Goal: Task Accomplishment & Management: Use online tool/utility

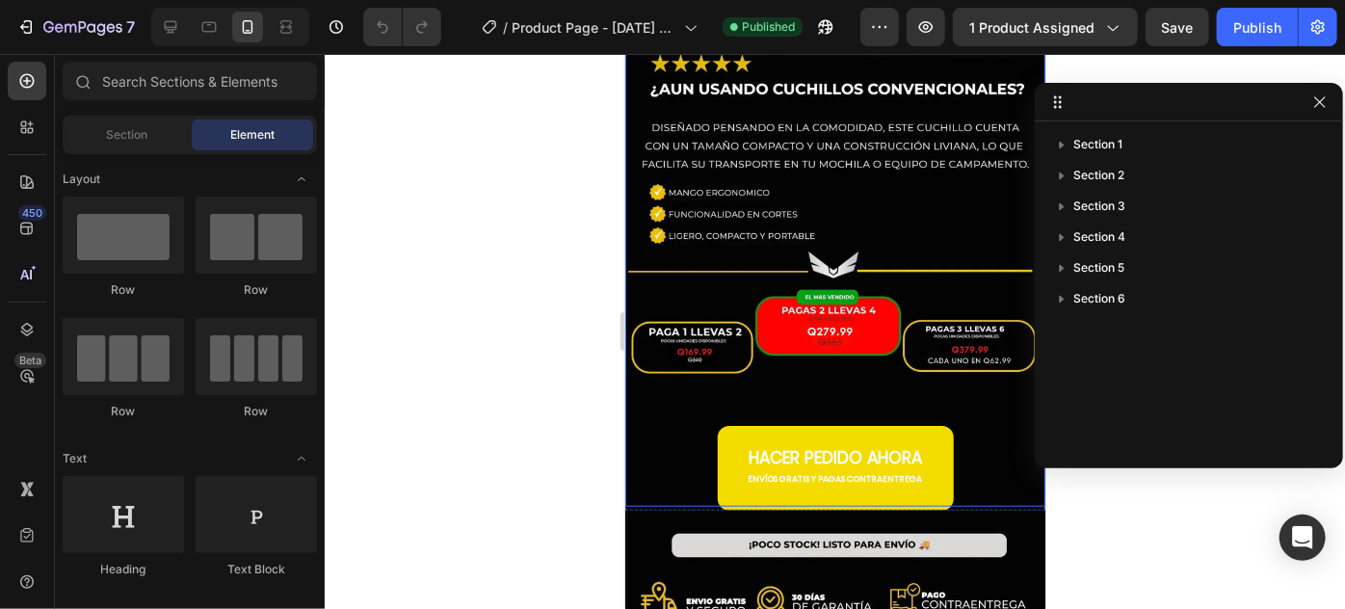
scroll to position [701, 0]
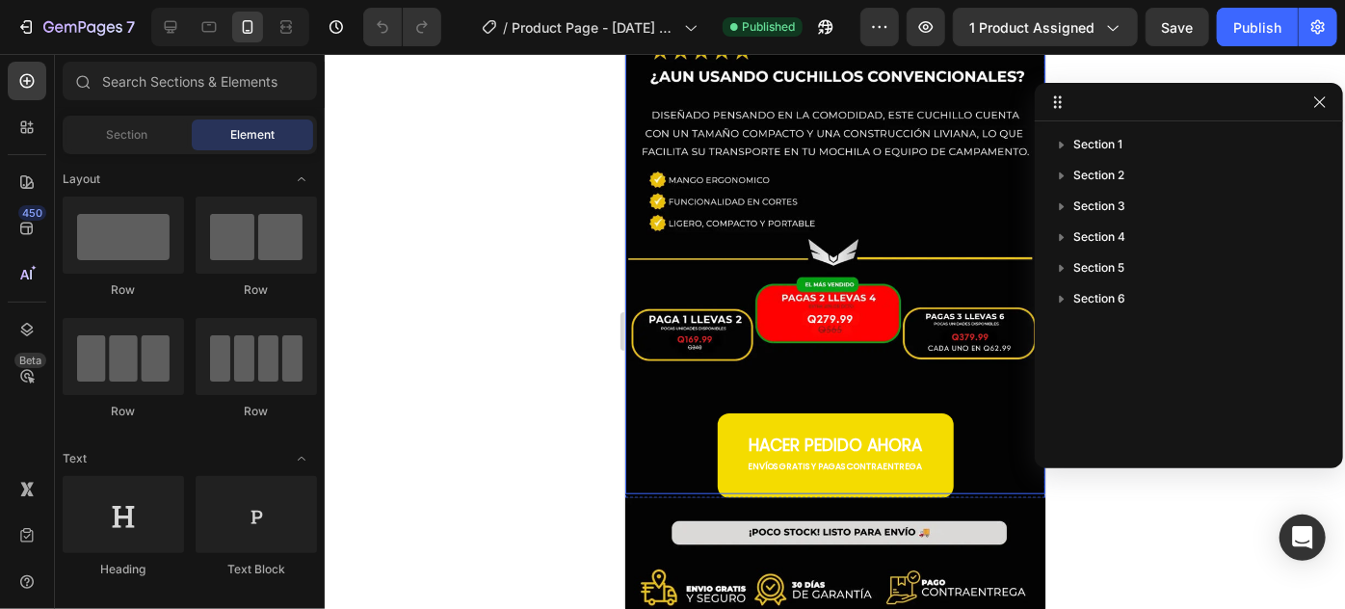
click at [798, 237] on img at bounding box center [835, 57] width 420 height 872
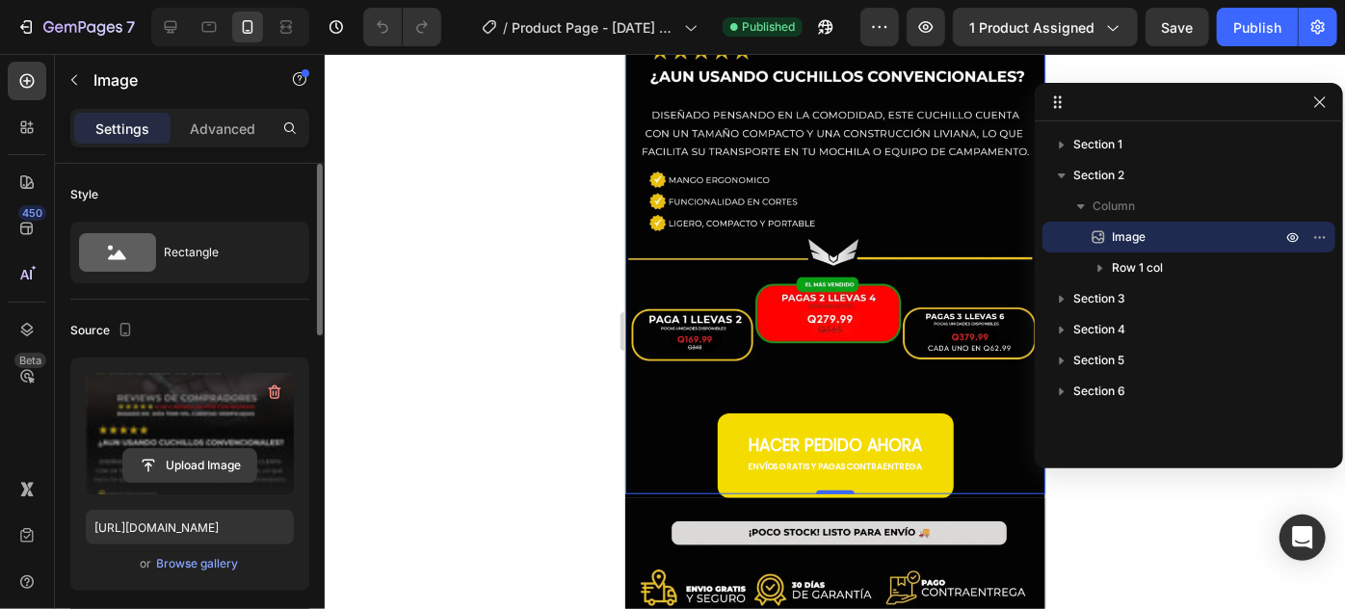
click at [148, 451] on input "file" at bounding box center [189, 465] width 133 height 33
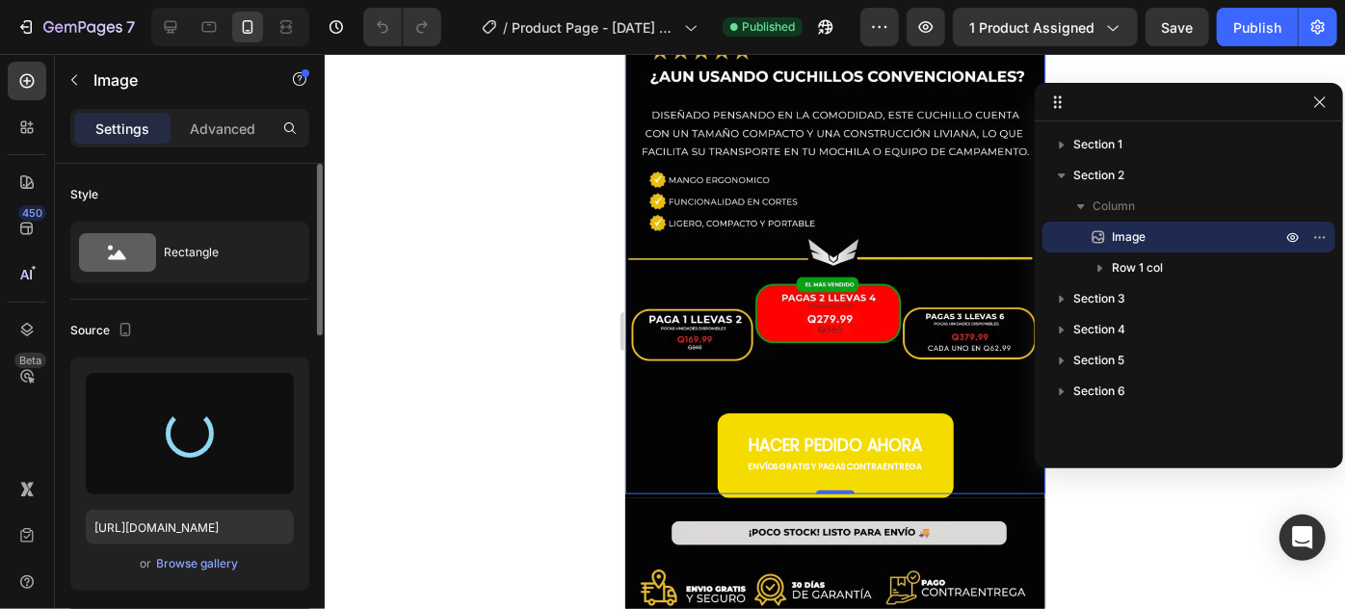
type input "[URL][DOMAIN_NAME]"
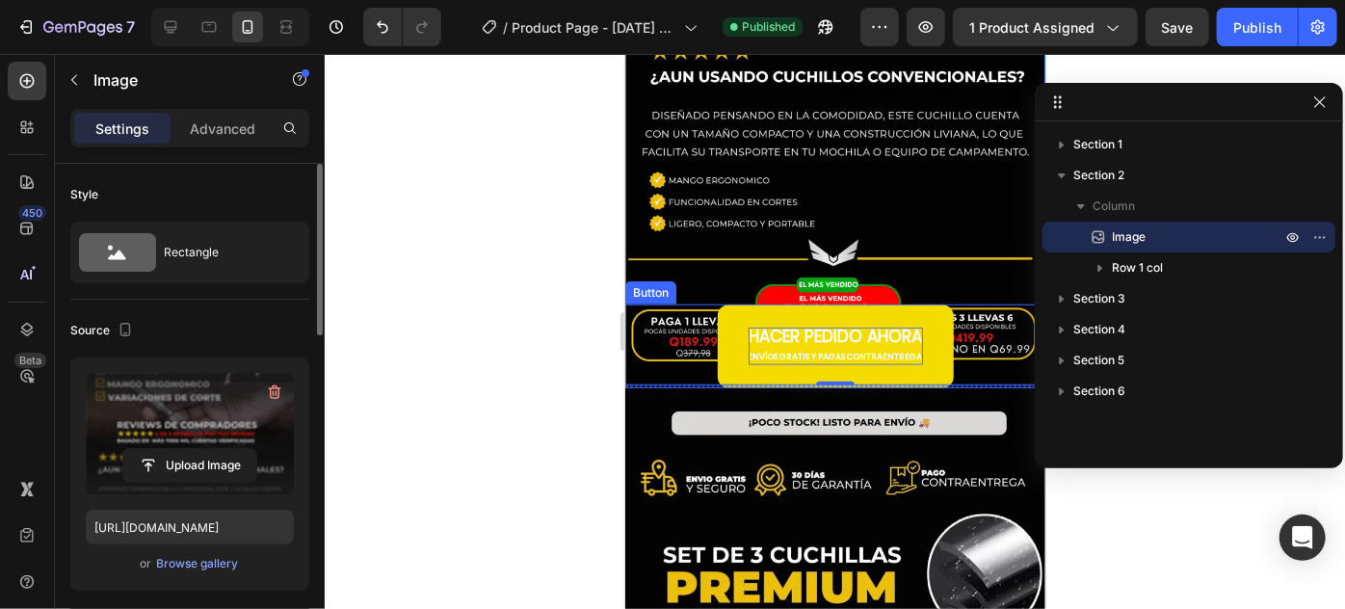
click at [892, 327] on p "HACER PEDIDO AHORA ENVÍOS GRATIS Y PAGAS CONTRAENTREGA" at bounding box center [835, 346] width 174 height 39
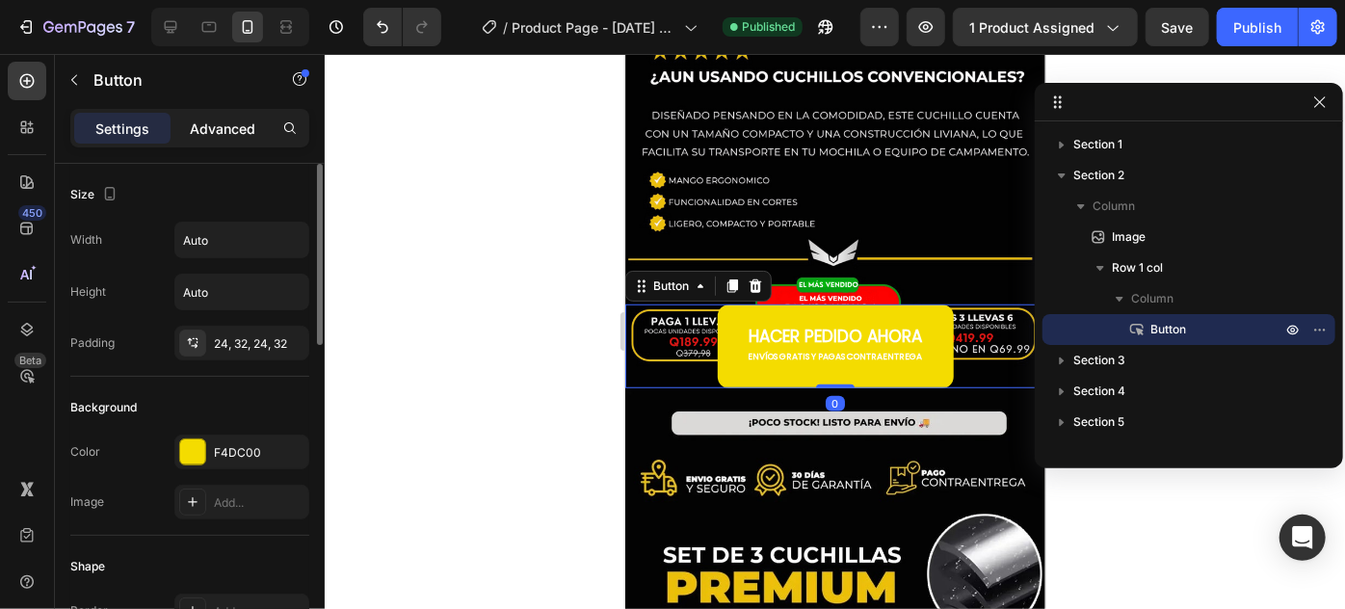
click at [229, 132] on p "Advanced" at bounding box center [223, 129] width 66 height 20
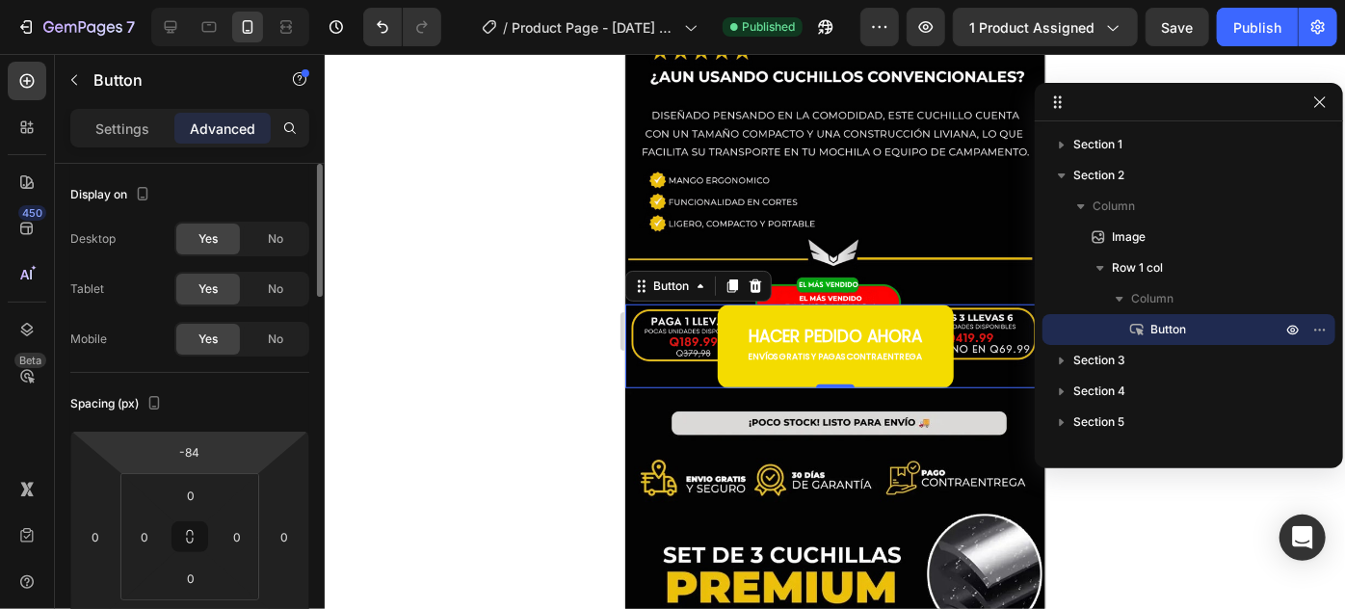
scroll to position [87, 0]
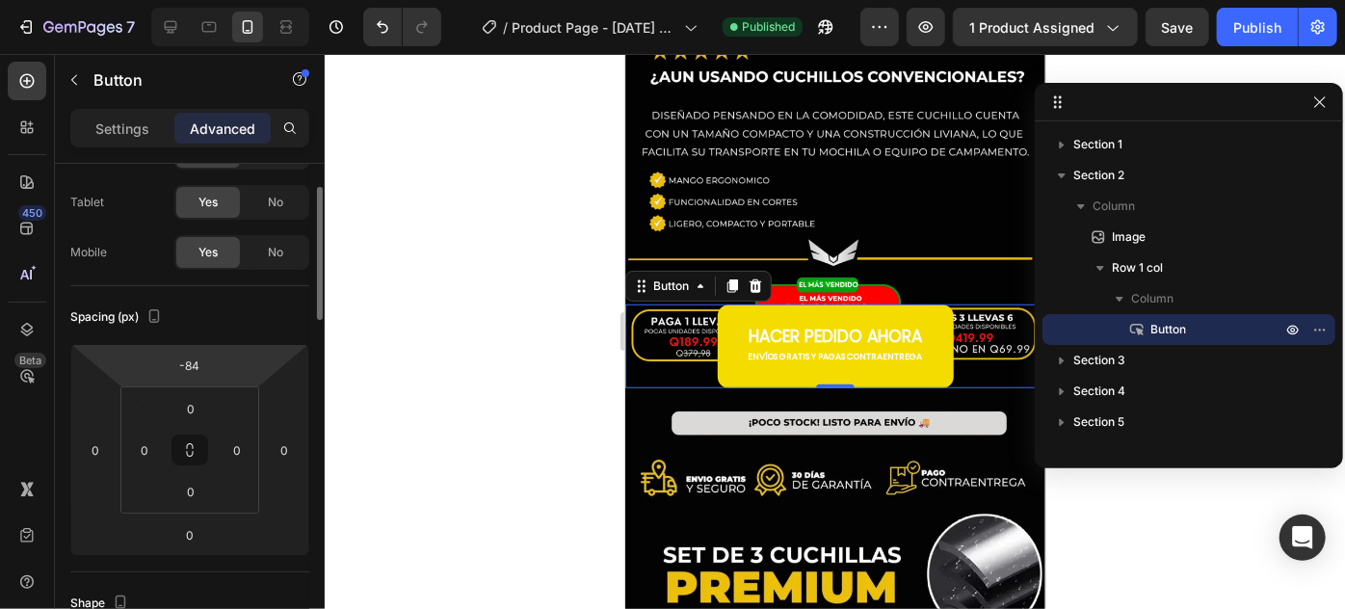
click at [224, 0] on html "7 Version history / Product Page - [DATE] 22:38:08 Published Preview 1 product …" at bounding box center [672, 0] width 1345 height 0
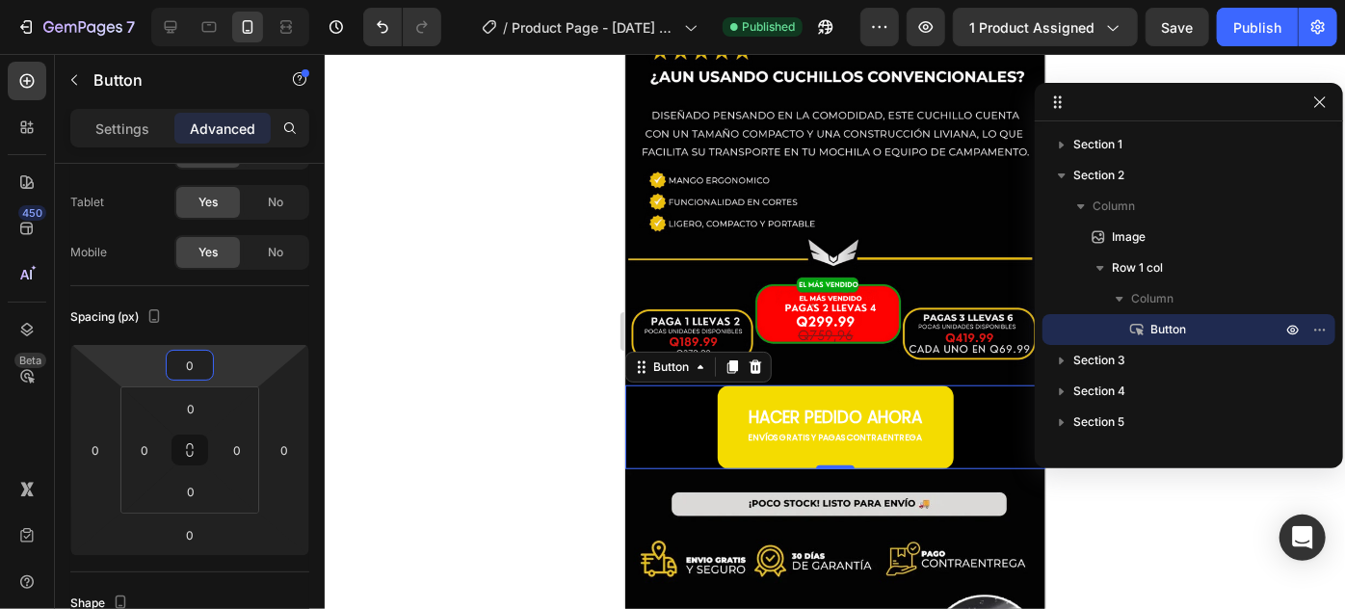
type input "0"
click at [1102, 488] on div at bounding box center [835, 331] width 1021 height 555
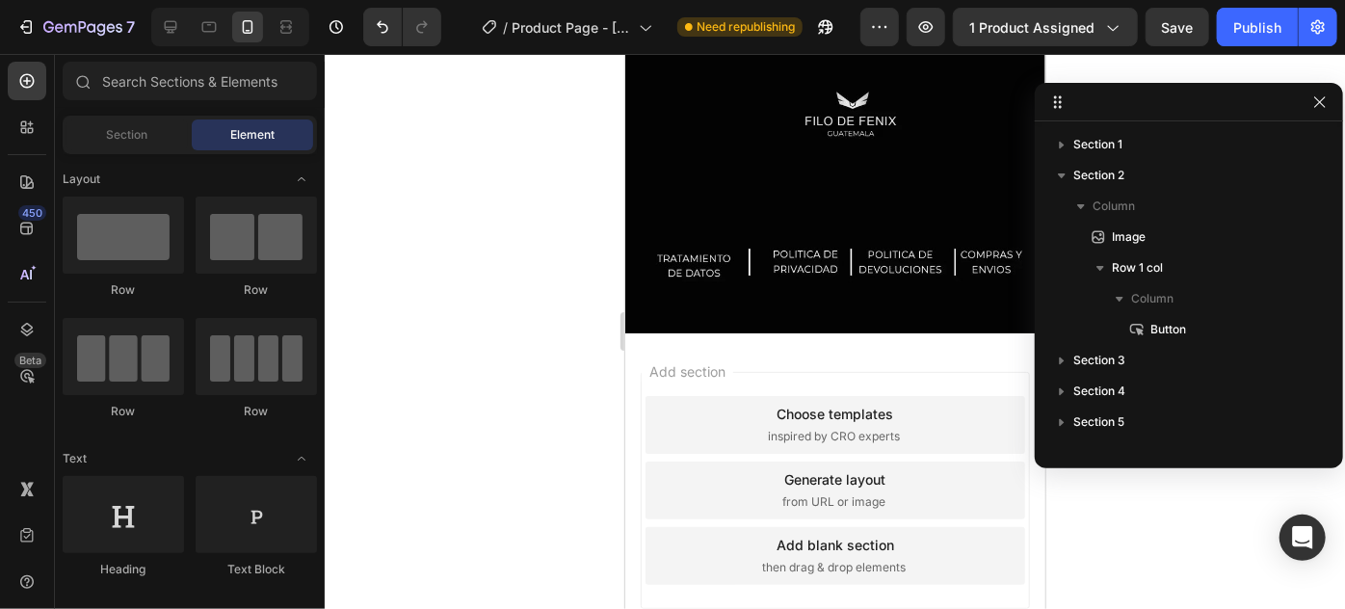
scroll to position [8190, 0]
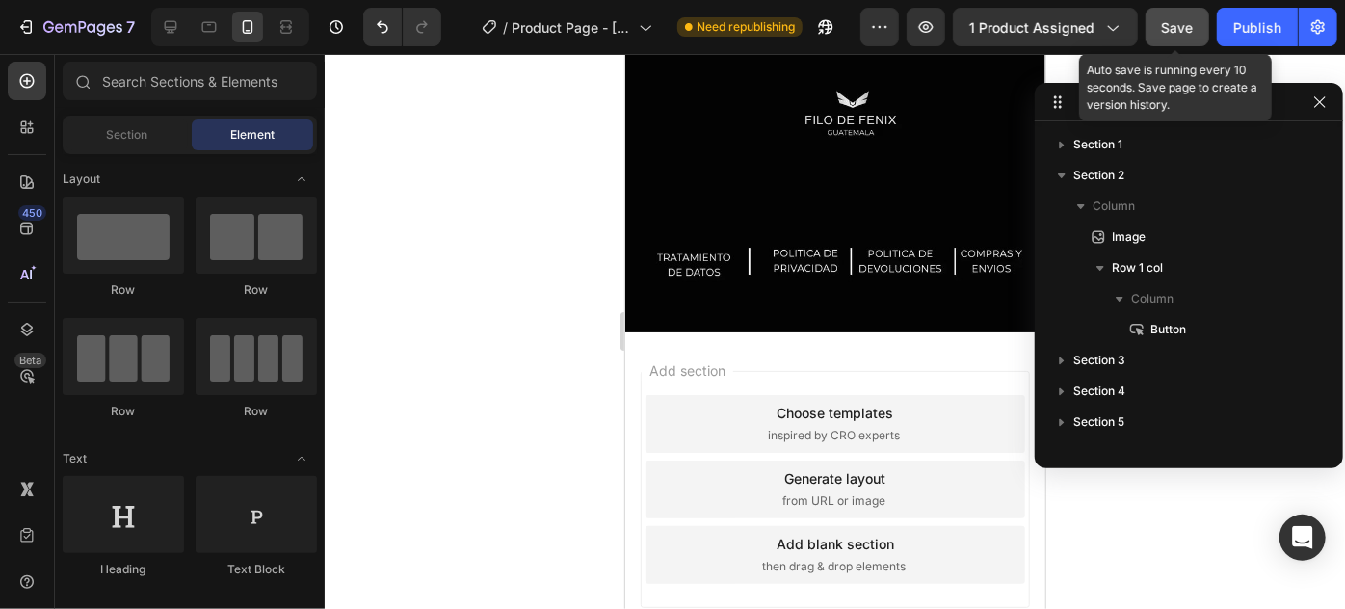
click at [1195, 38] on button "Save" at bounding box center [1178, 27] width 64 height 39
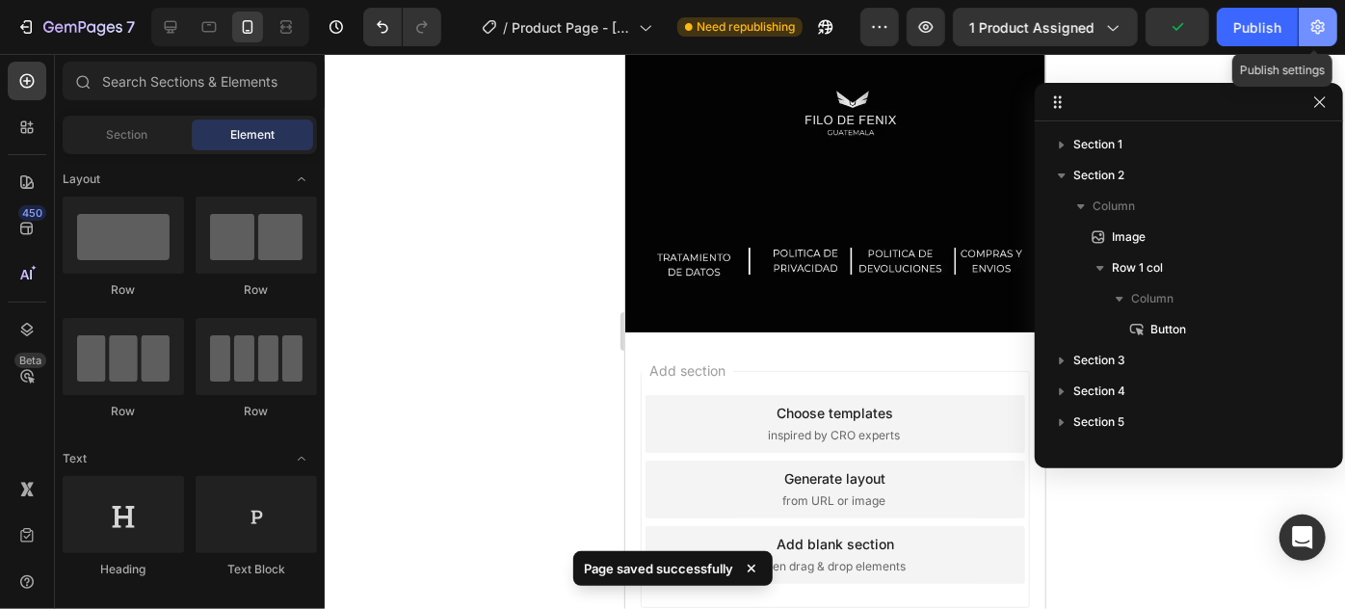
click at [1300, 30] on button "button" at bounding box center [1318, 27] width 39 height 39
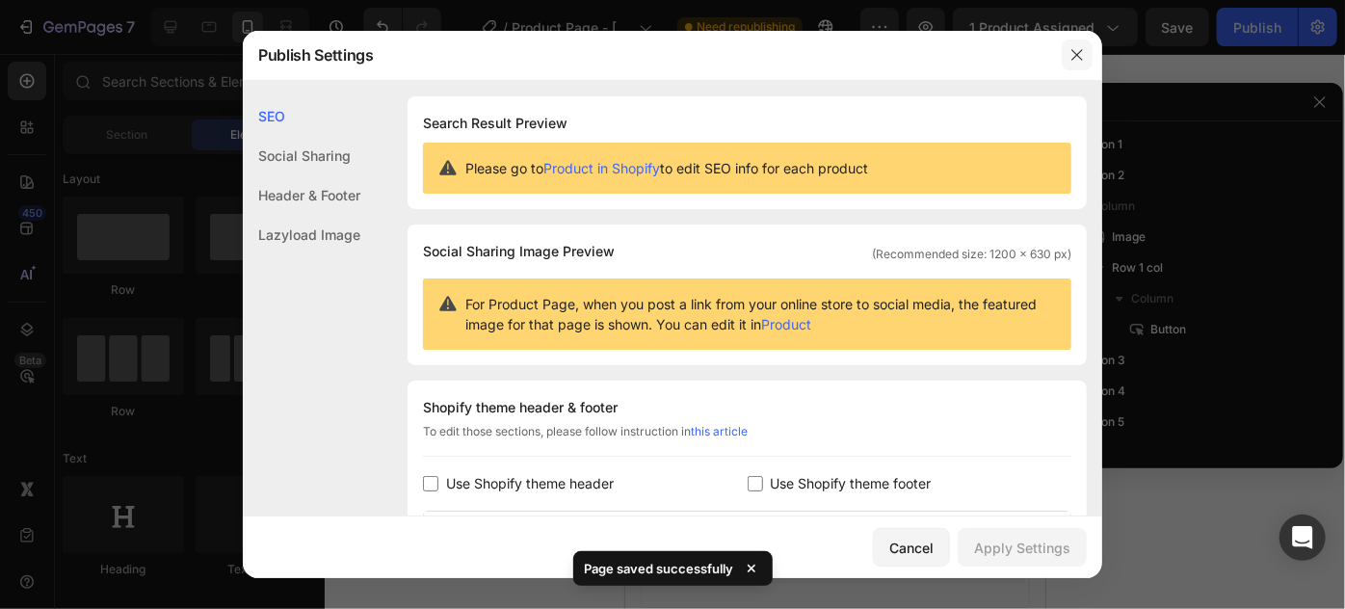
drag, startPoint x: 1085, startPoint y: 69, endPoint x: 1143, endPoint y: 41, distance: 64.2
click at [1085, 68] on button "button" at bounding box center [1077, 55] width 31 height 31
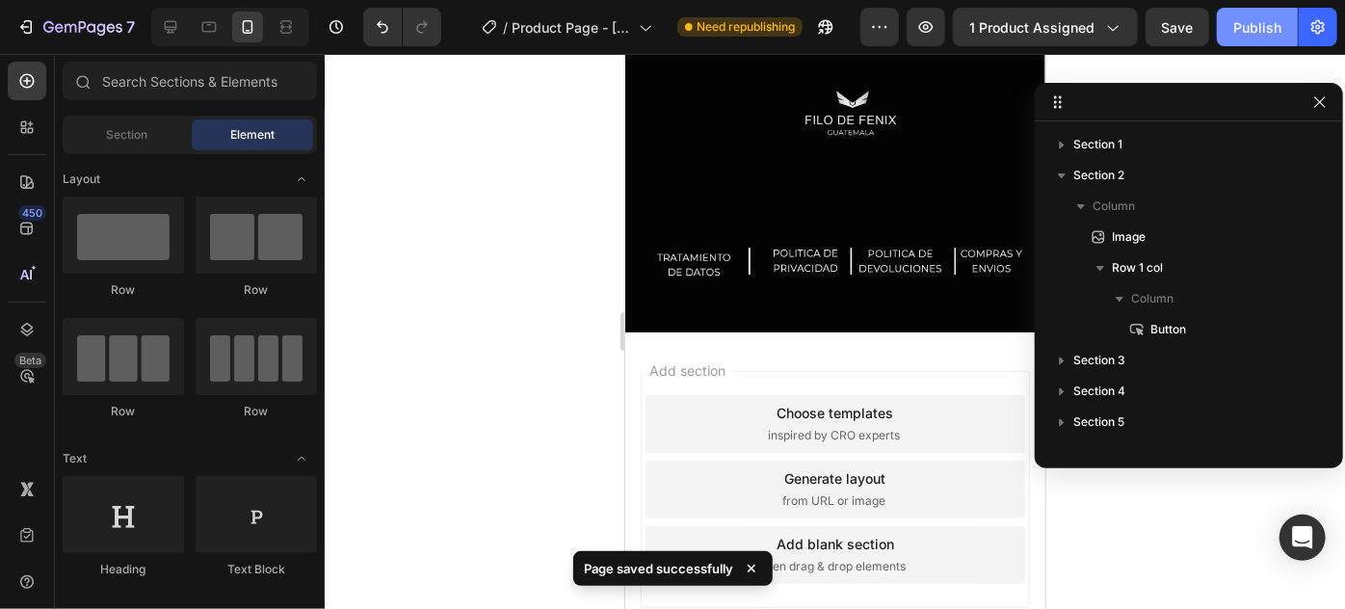
click at [1254, 19] on div "Publish" at bounding box center [1258, 27] width 48 height 20
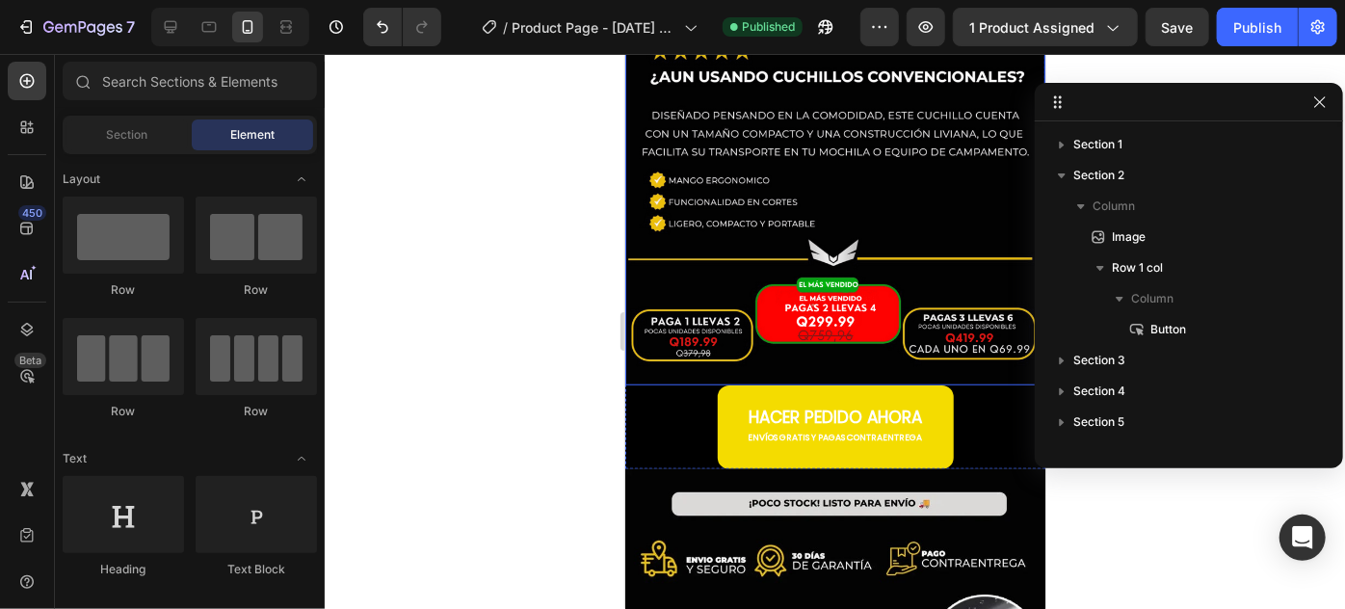
scroll to position [350, 0]
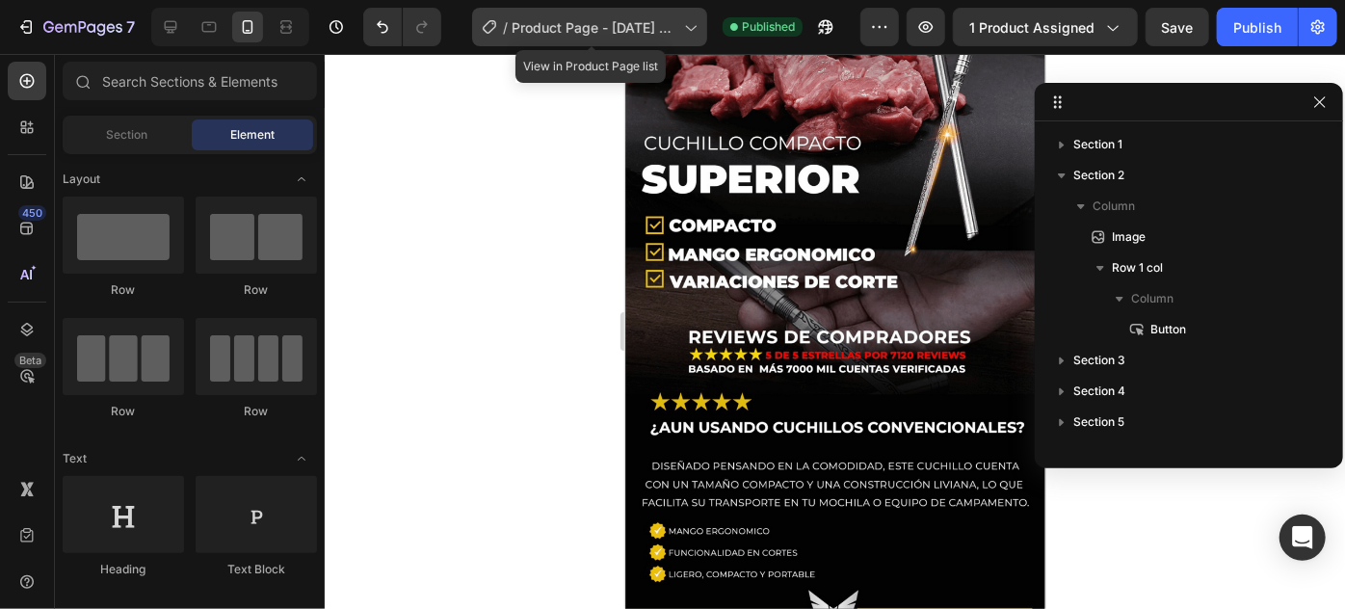
click at [587, 19] on span "Product Page - [DATE] 22:38:08" at bounding box center [594, 27] width 165 height 20
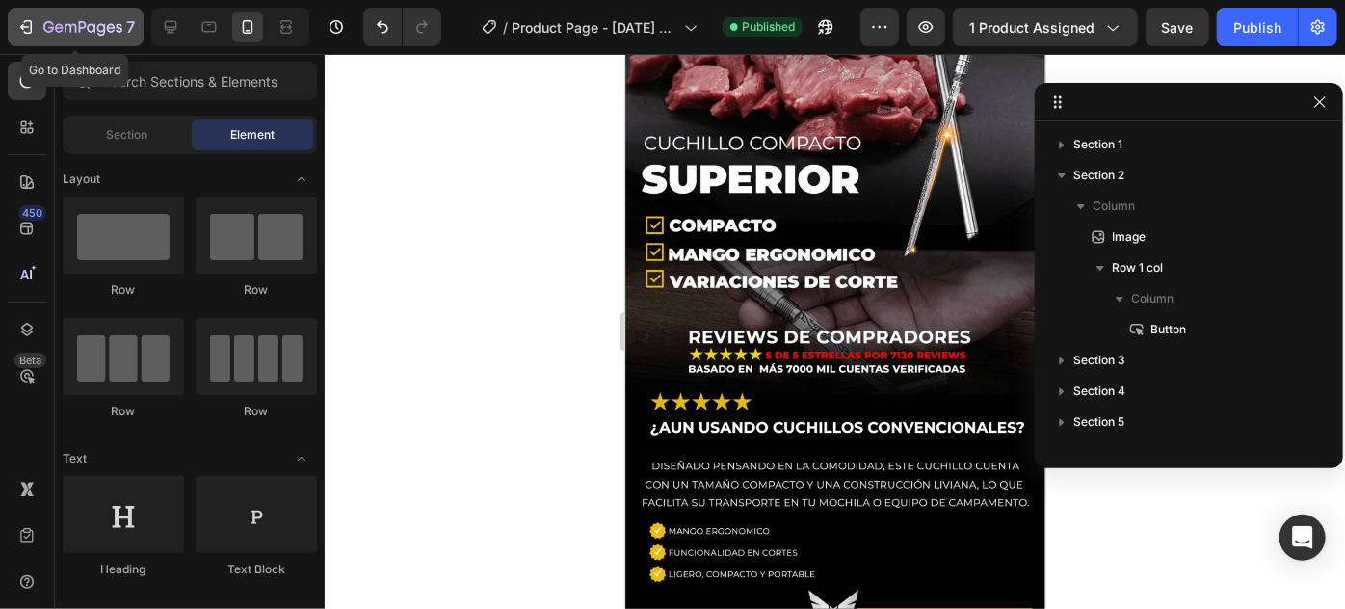
click at [88, 23] on icon "button" at bounding box center [82, 28] width 79 height 16
